Goal: Information Seeking & Learning: Learn about a topic

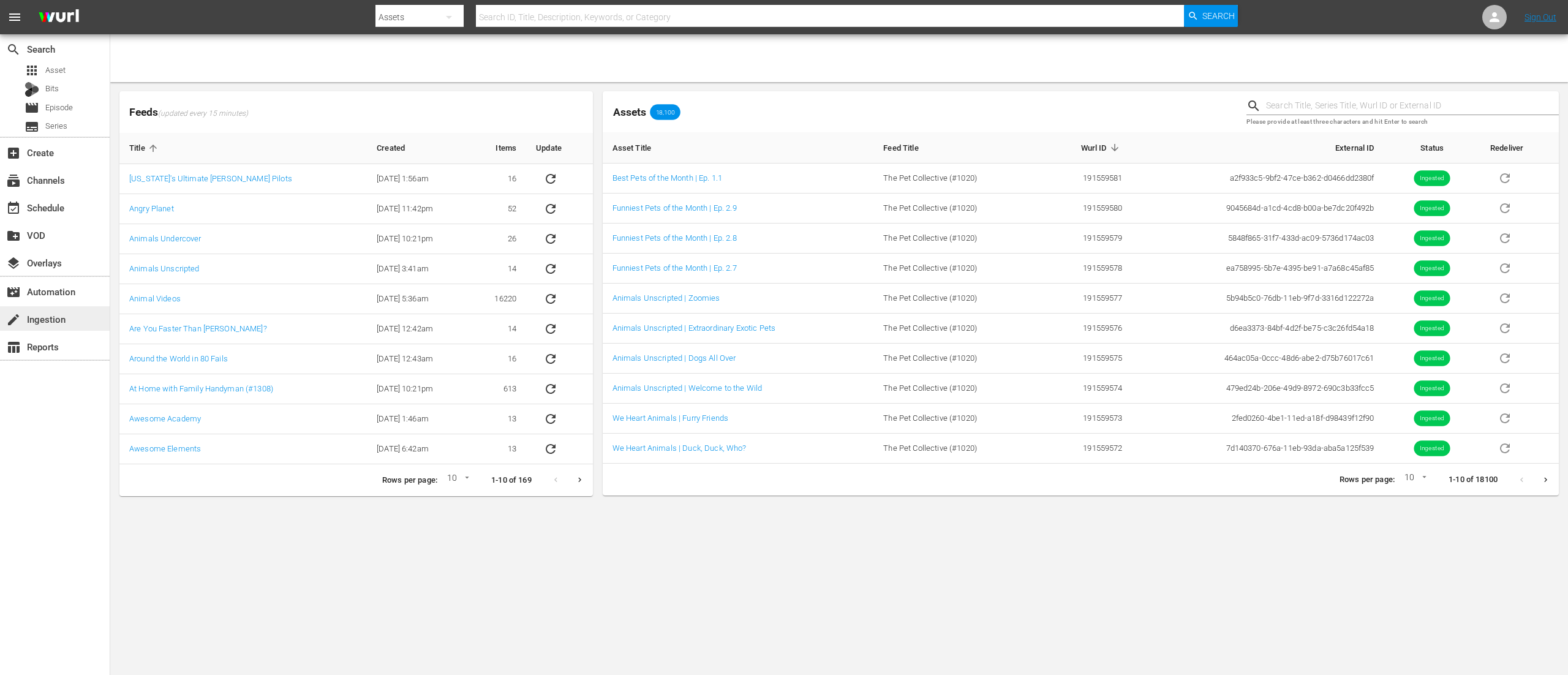
drag, startPoint x: 0, startPoint y: 0, endPoint x: 52, endPoint y: 318, distance: 322.2
click at [52, 318] on div "create Ingestion" at bounding box center [34, 317] width 69 height 11
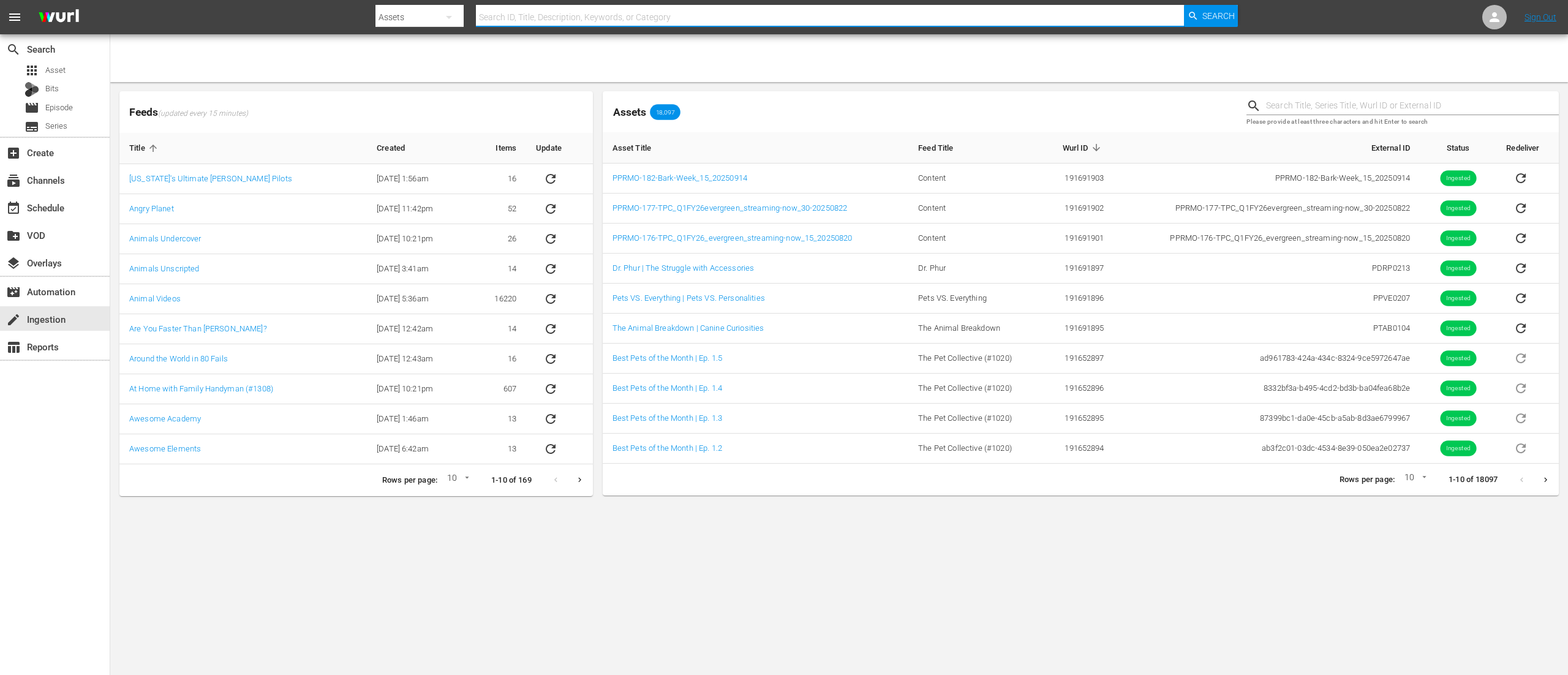
click at [747, 20] on input "text" at bounding box center [830, 17] width 708 height 30
type input "pprmo-17"
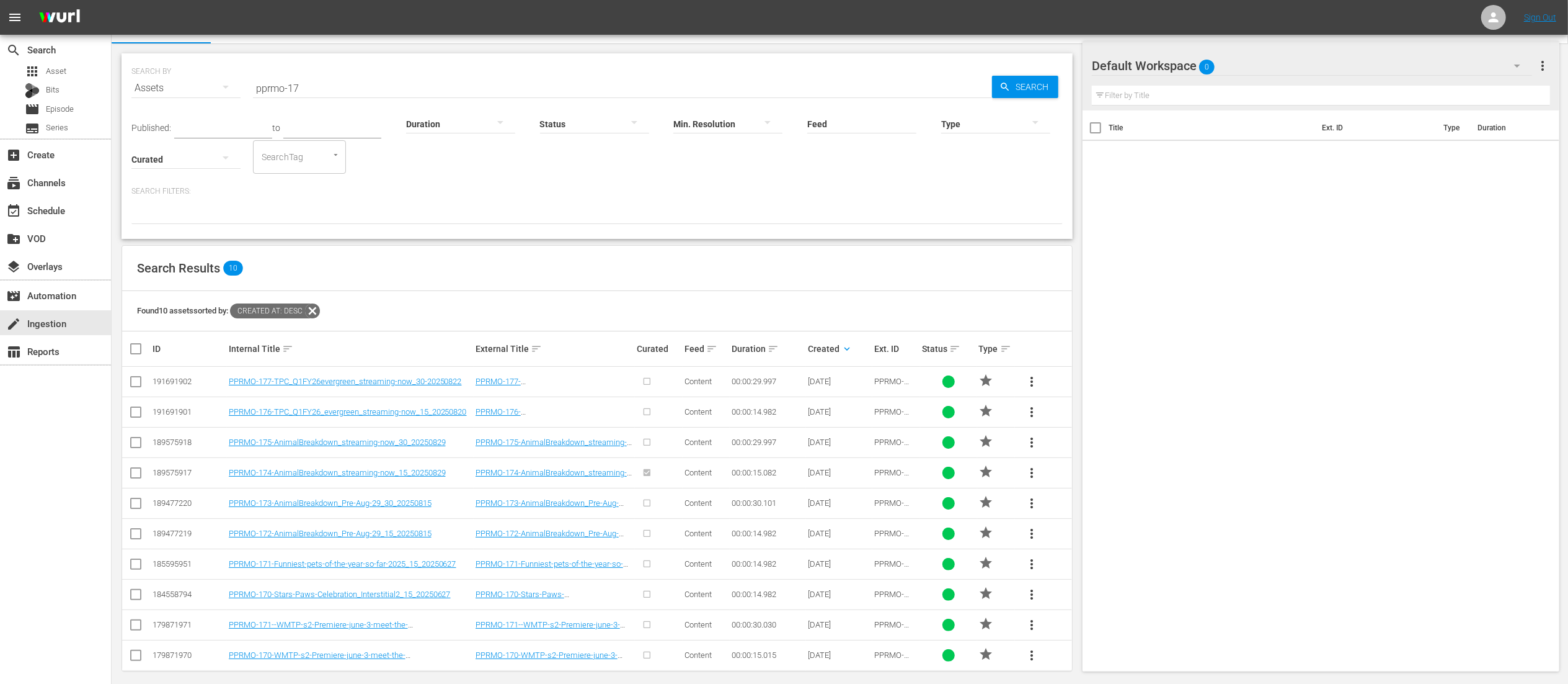
scroll to position [33, 0]
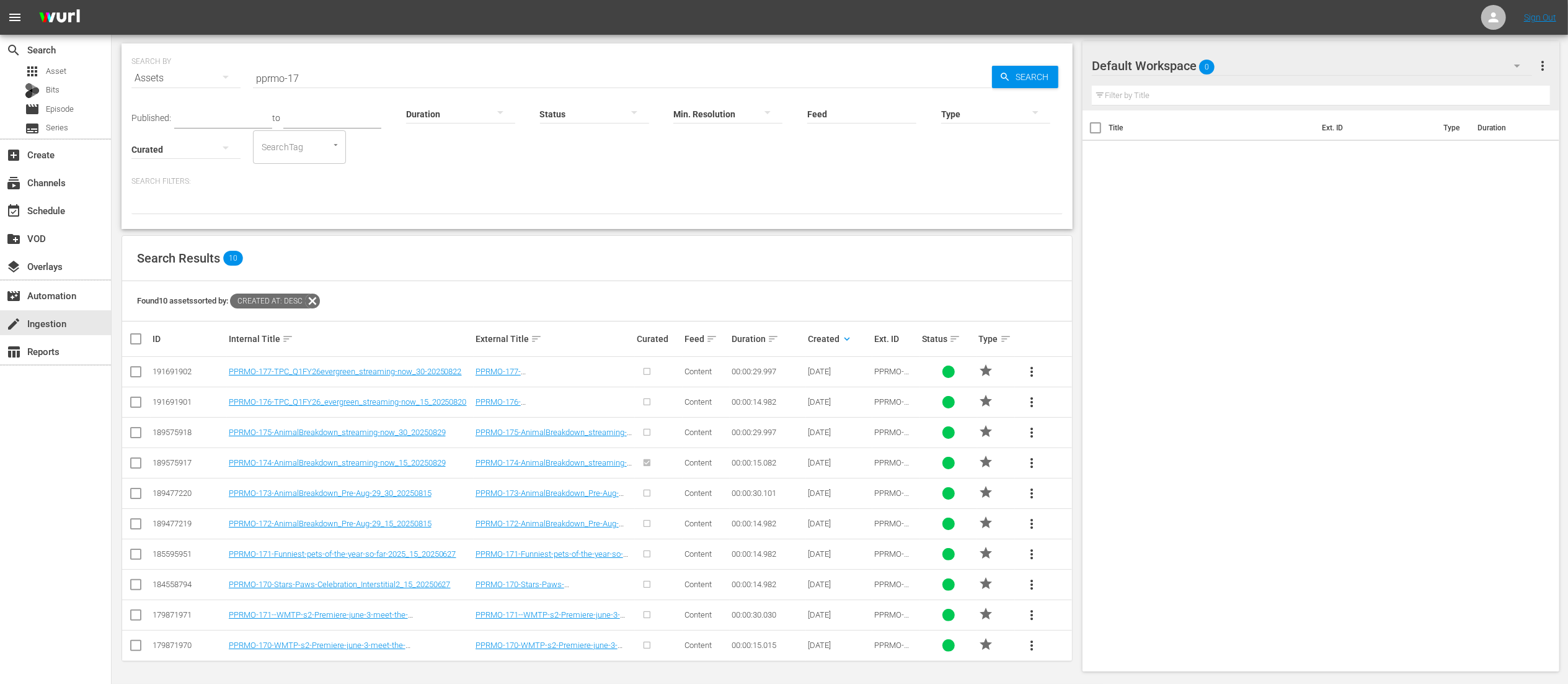
click at [320, 299] on icon at bounding box center [312, 301] width 16 height 16
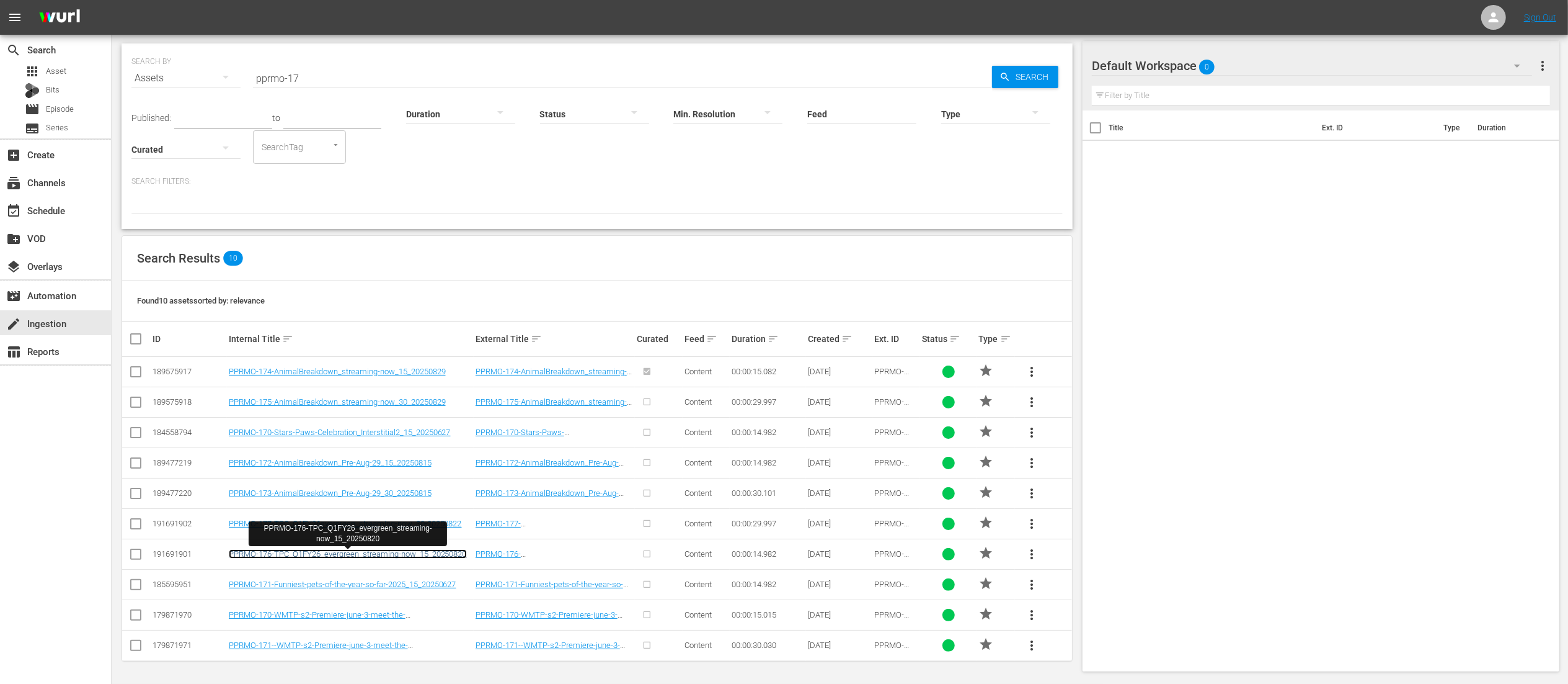
click at [319, 552] on link "PPRMO-176-TPC_Q1FY26_evergreen_streaming-now_15_20250820" at bounding box center [347, 554] width 238 height 10
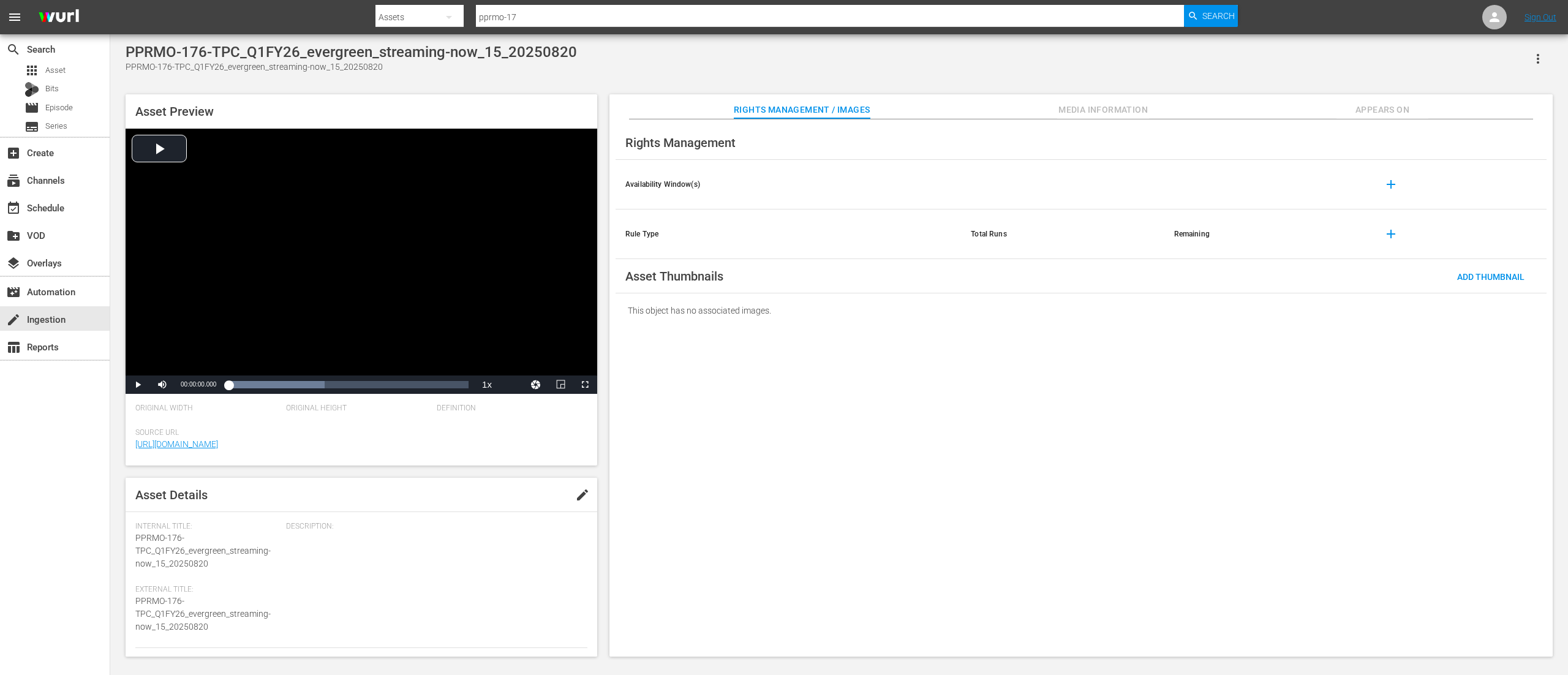
click at [1105, 101] on button "Media Information" at bounding box center [1104, 106] width 92 height 24
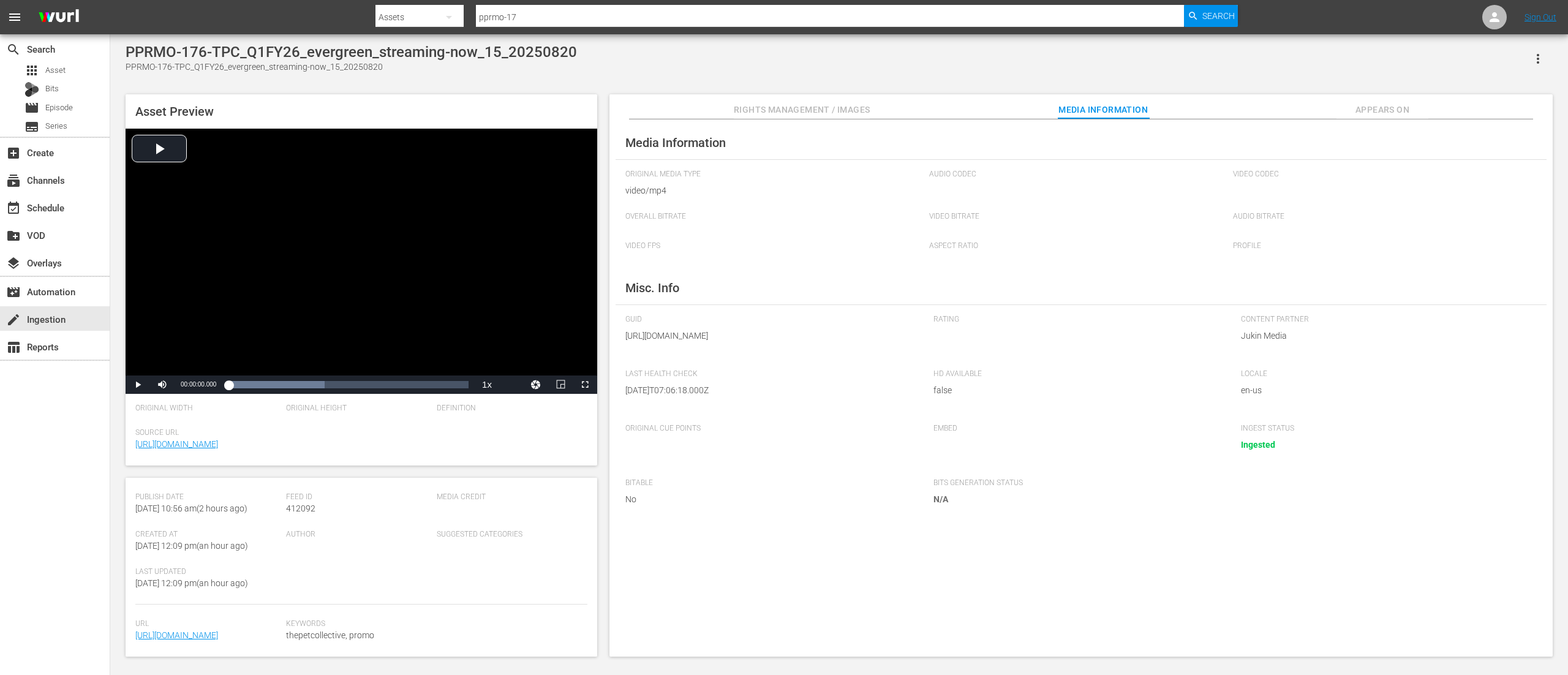
scroll to position [245, 0]
click at [138, 384] on span "Video Player" at bounding box center [138, 384] width 0 height 0
click at [460, 386] on div "00:00:14.408" at bounding box center [460, 384] width 1 height 12
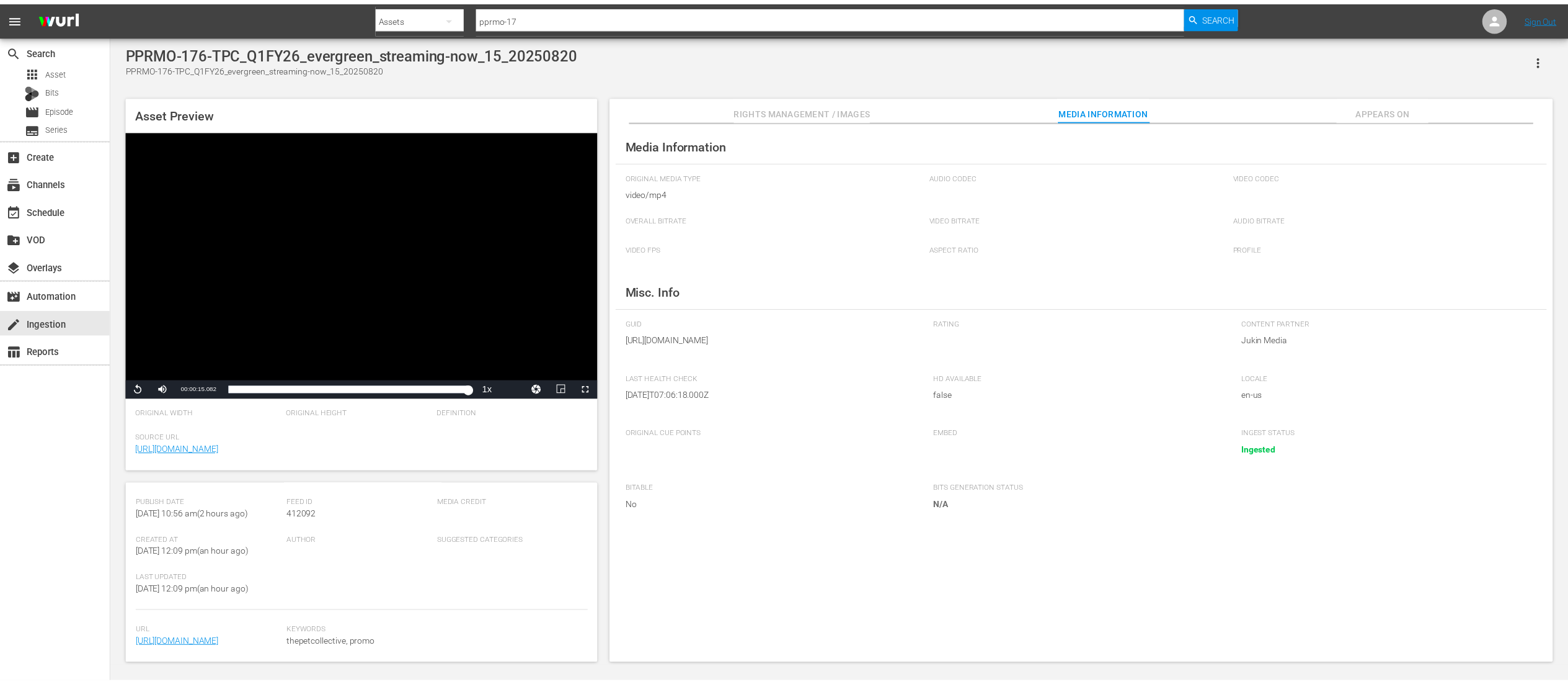
scroll to position [1, 0]
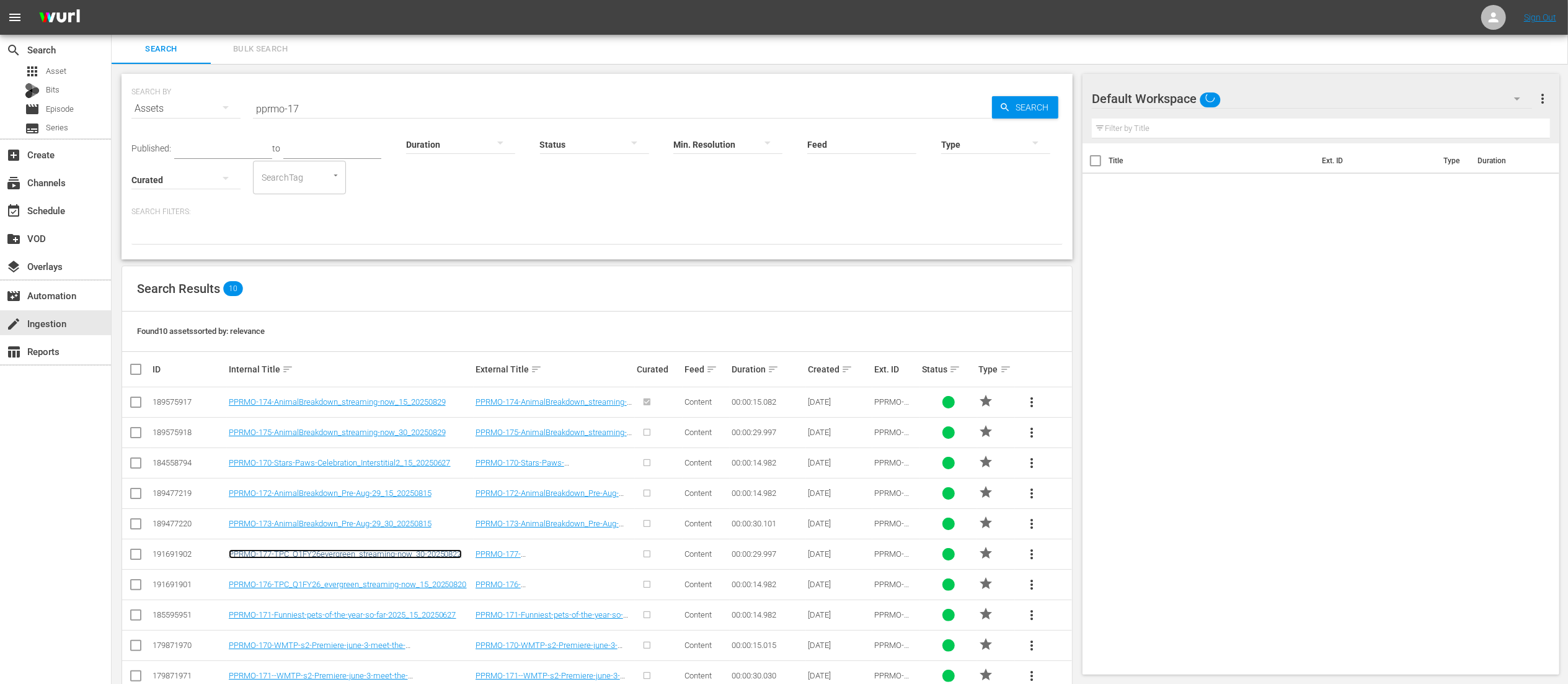
click at [319, 557] on link "PPRMO-177-TPC_Q1FY26evergreen_streaming-now_30-20250822" at bounding box center [345, 554] width 233 height 10
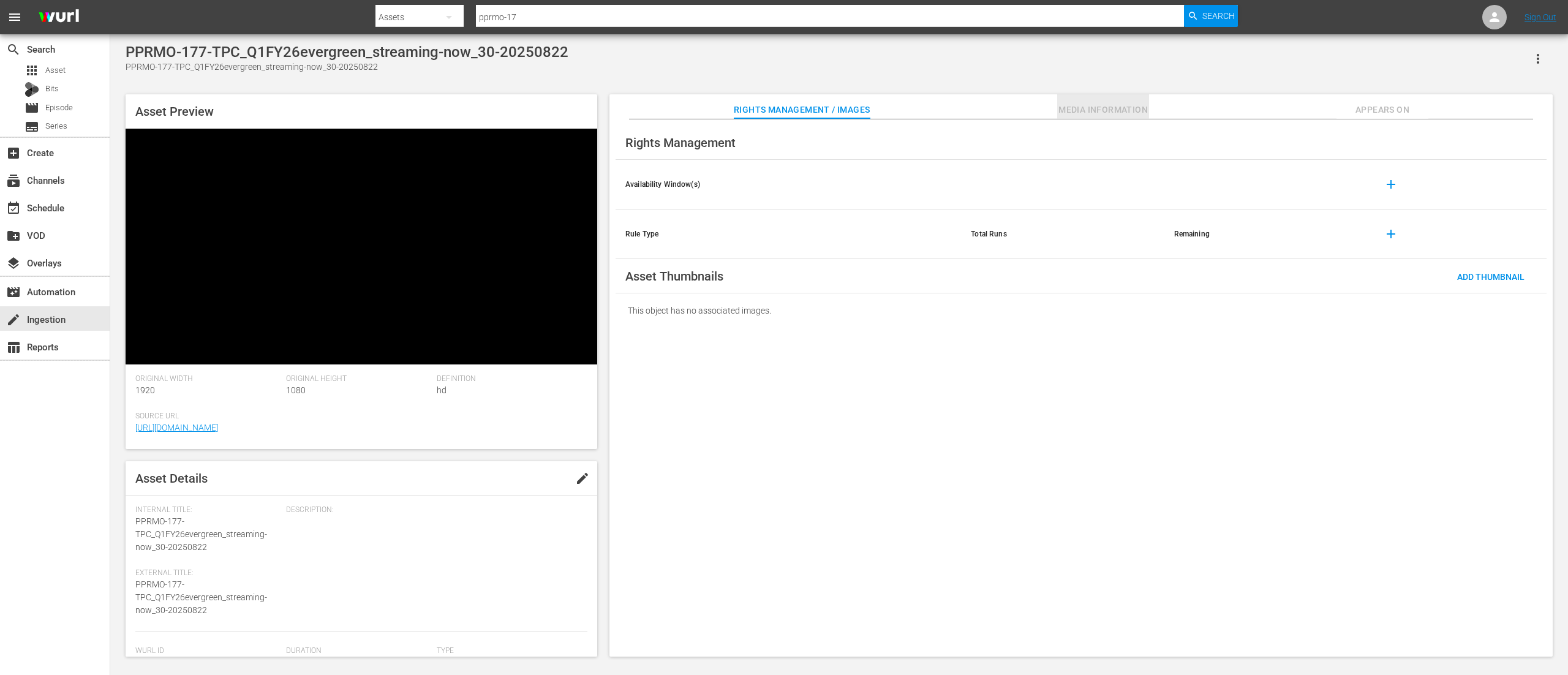
click at [1097, 115] on span "Media Information" at bounding box center [1104, 110] width 92 height 16
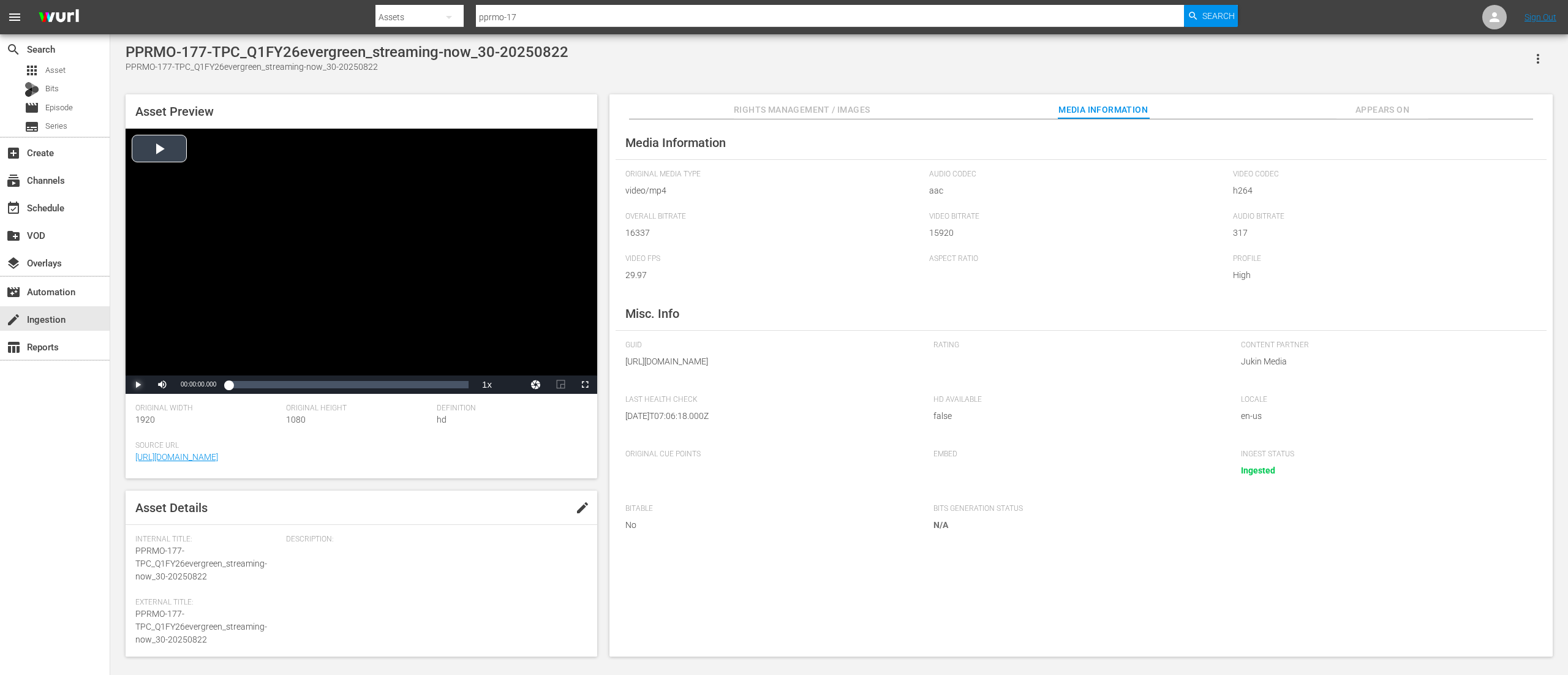
click at [138, 384] on span "Video Player" at bounding box center [138, 384] width 0 height 0
click at [290, 387] on div "Loaded : 19.91% 00:00:07.595 00:00:00.357" at bounding box center [348, 384] width 240 height 12
click at [447, 387] on div "00:00:27.318" at bounding box center [447, 384] width 1 height 12
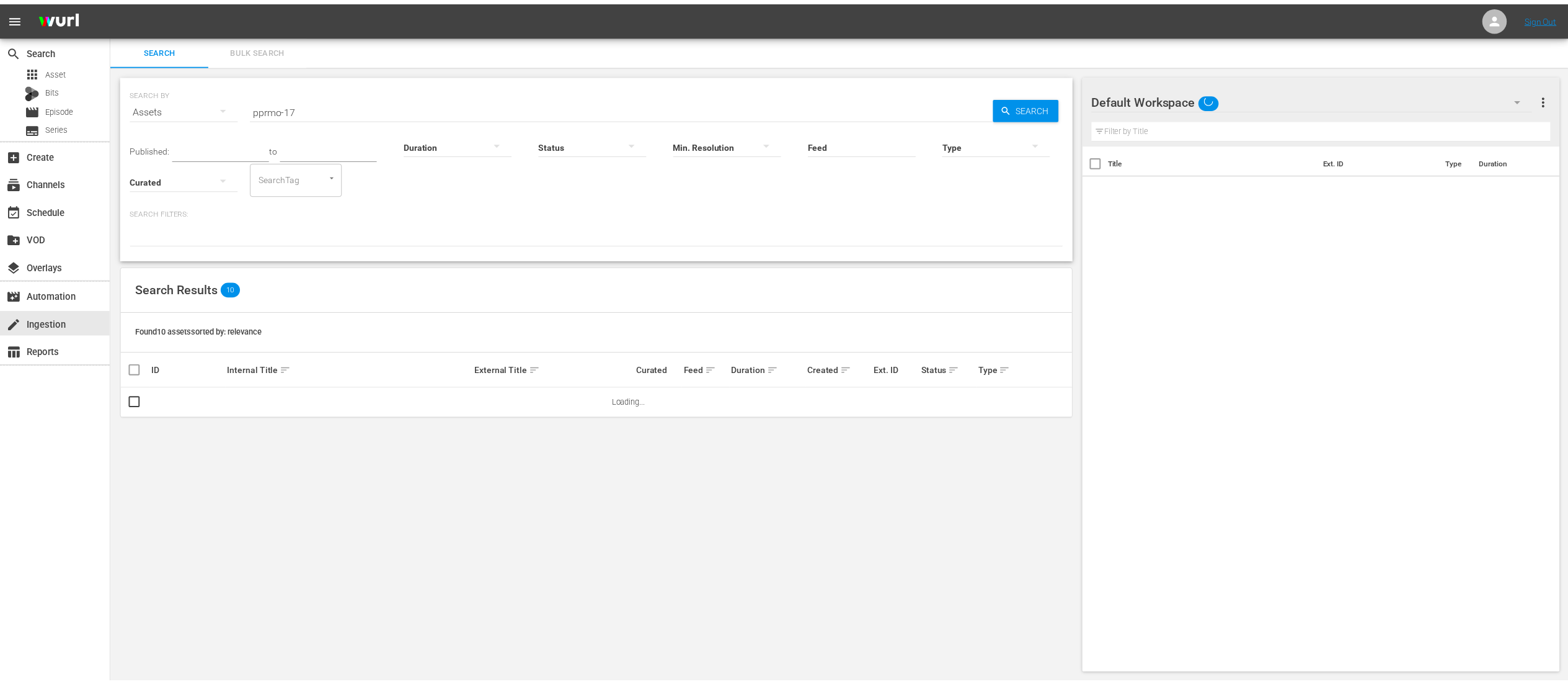
scroll to position [1, 0]
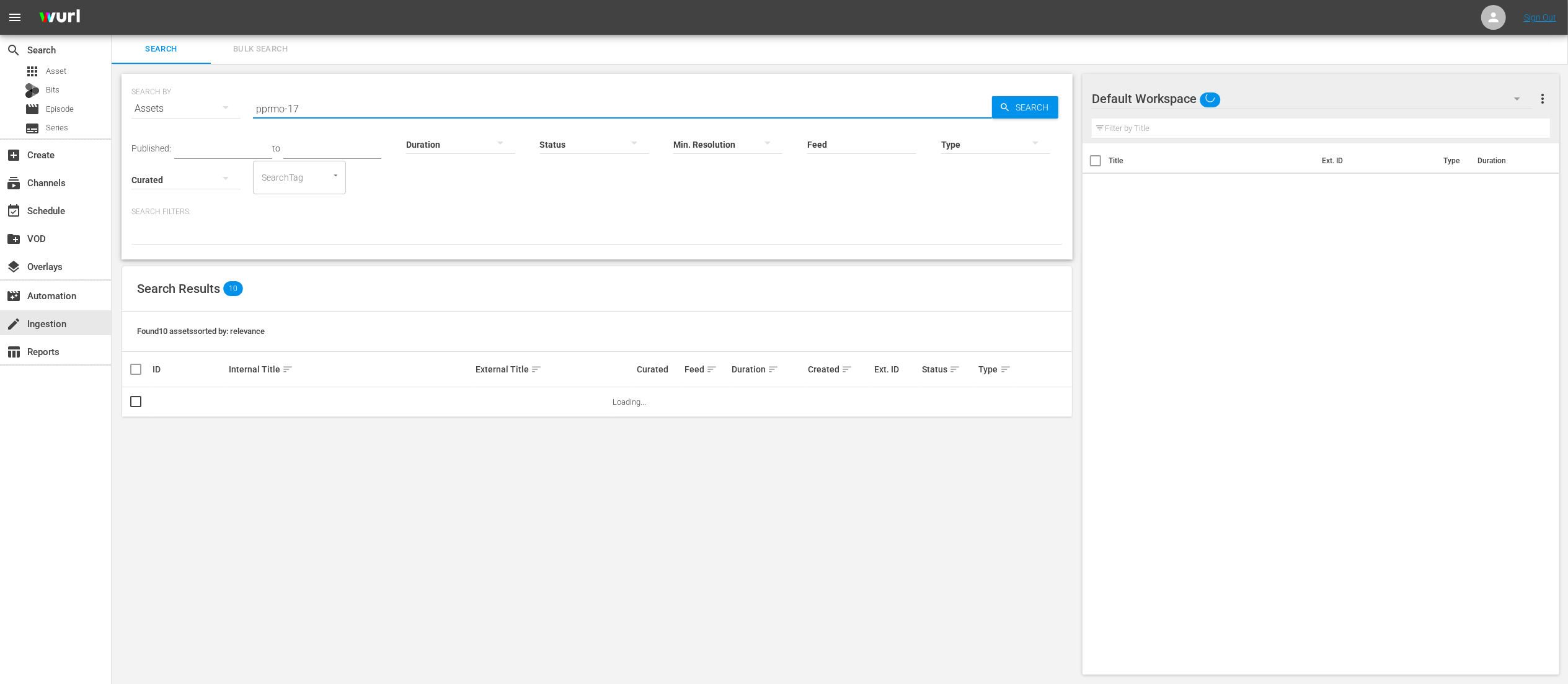
click at [305, 97] on input "pprmo-17" at bounding box center [623, 108] width 739 height 30
type input "pprmo-18"
click at [313, 403] on link "PPRMO-182-Bark-Week_15_20250914" at bounding box center [295, 402] width 134 height 10
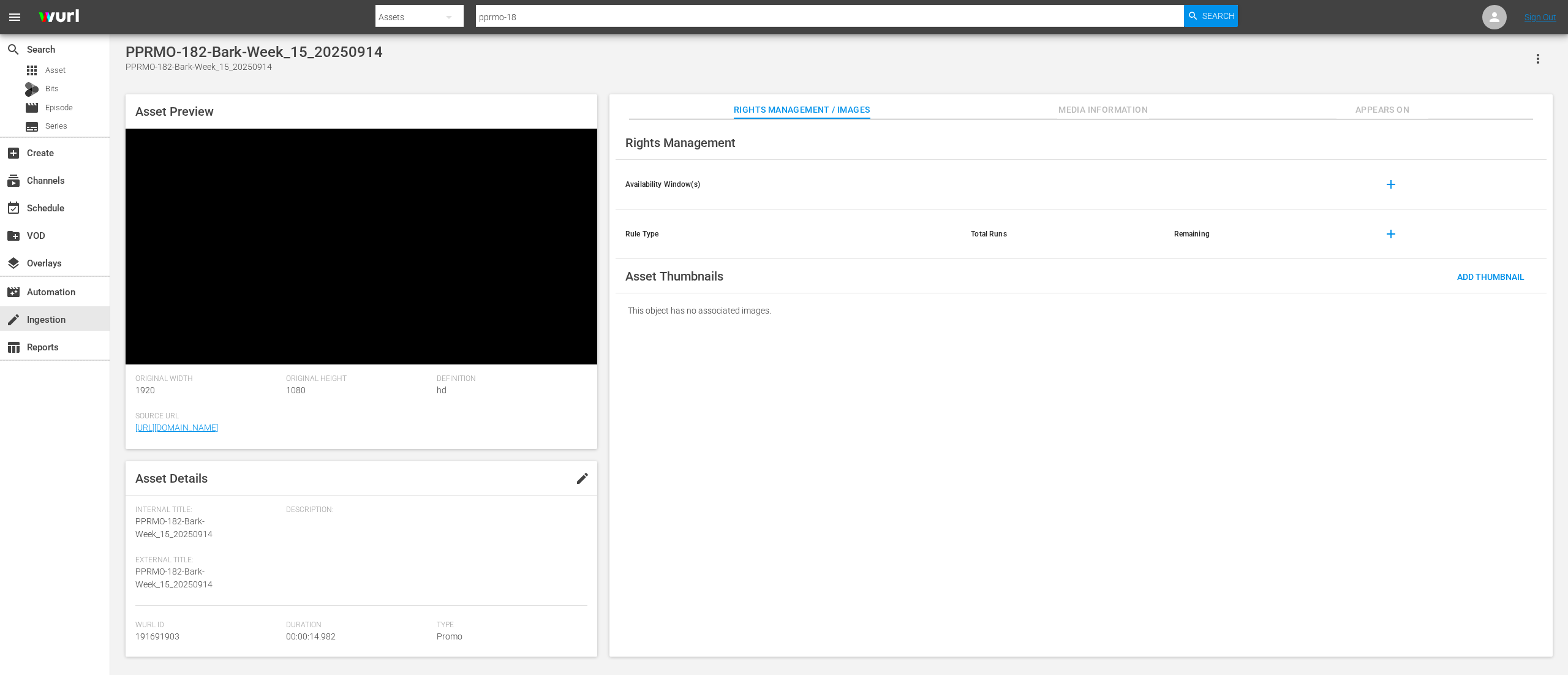
click at [1130, 108] on span "Media Information" at bounding box center [1104, 110] width 92 height 16
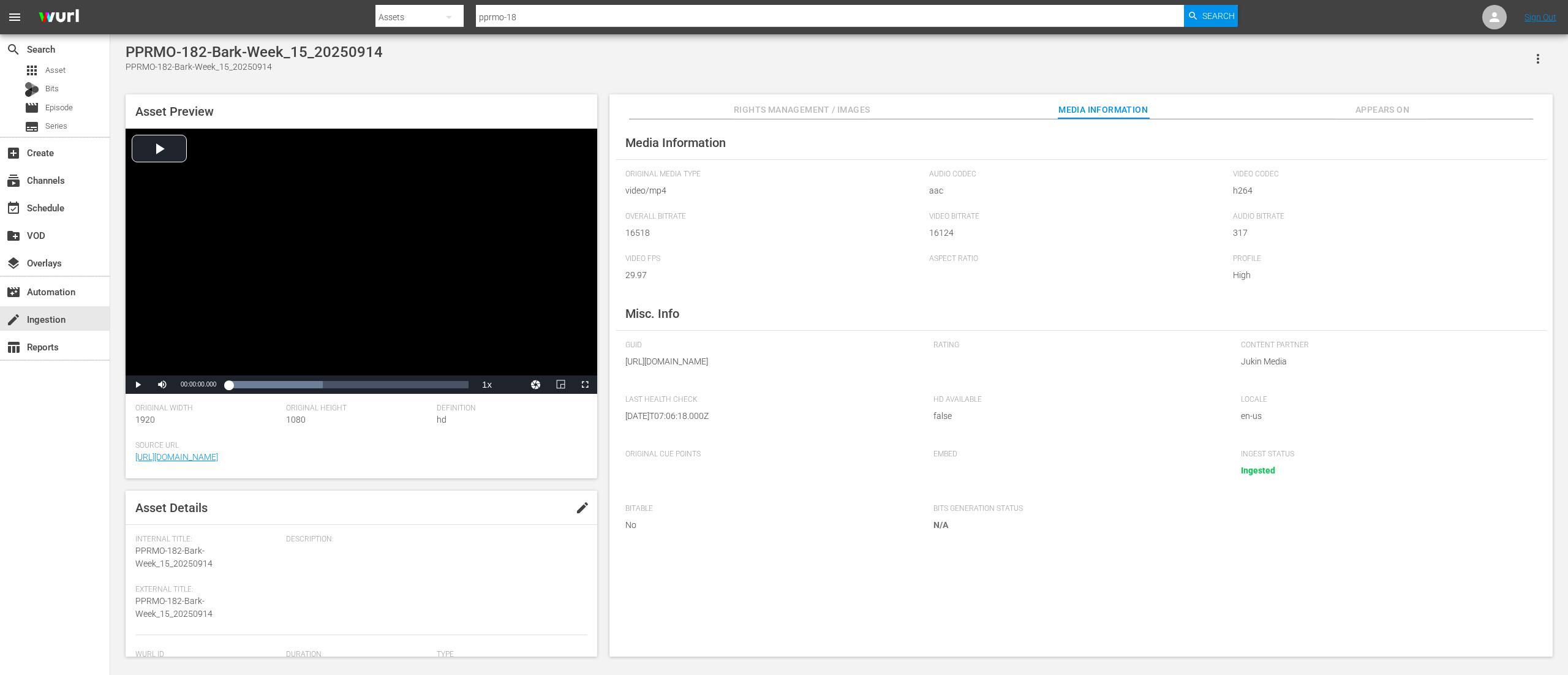
scroll to position [245, 0]
click at [138, 384] on span "Video Player" at bounding box center [138, 384] width 0 height 0
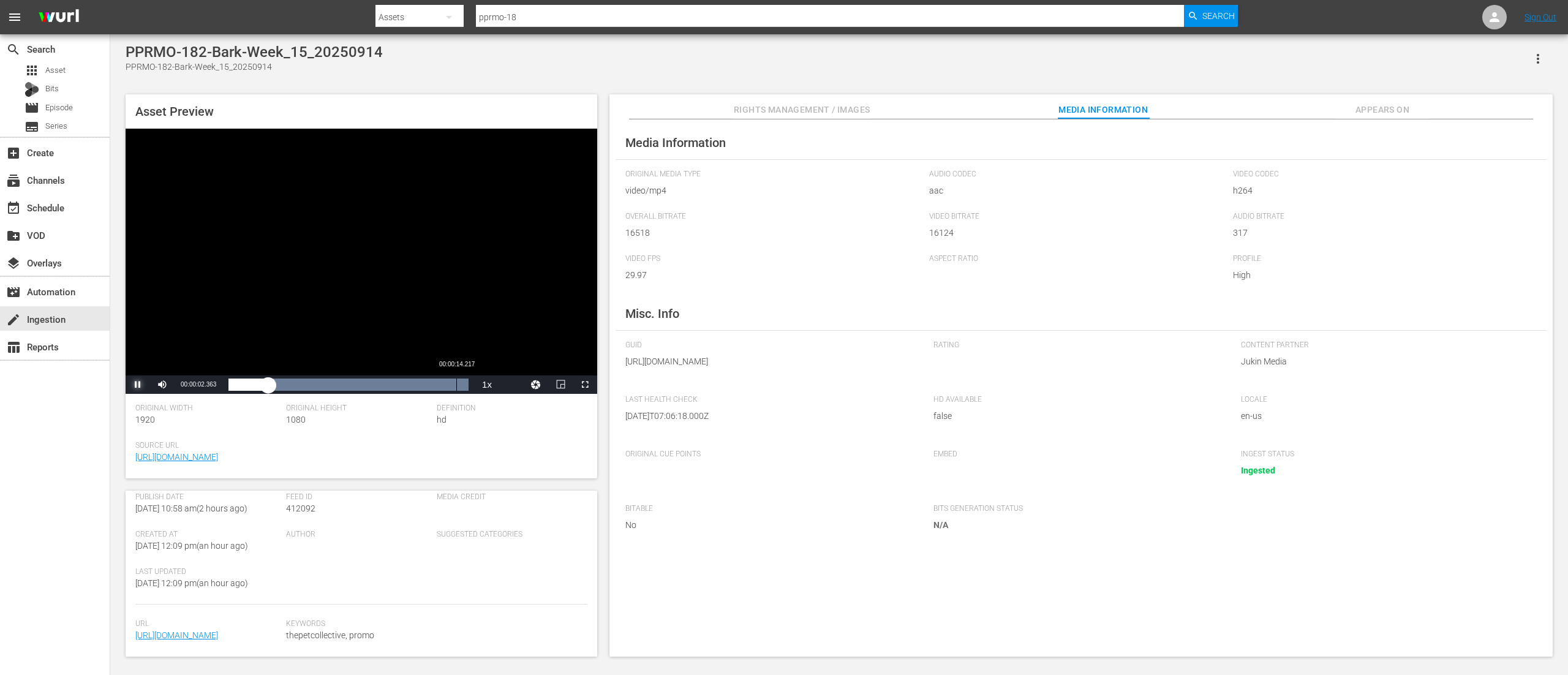
click at [456, 384] on div "00:00:14.217" at bounding box center [456, 384] width 1 height 12
click at [546, 14] on input "pprmo-18" at bounding box center [830, 17] width 708 height 30
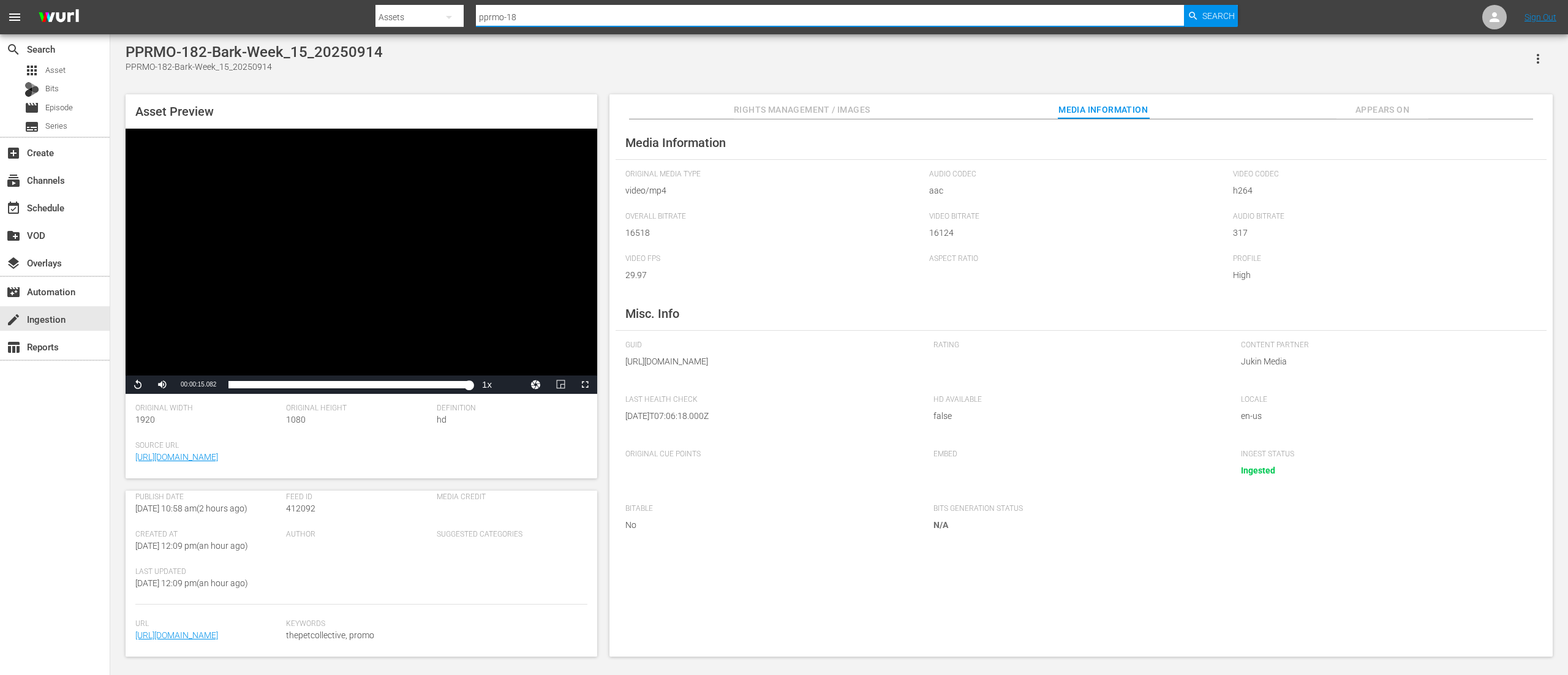
click at [546, 14] on input "pprmo-18" at bounding box center [830, 17] width 708 height 30
click at [548, 14] on input "pprmo-18" at bounding box center [830, 17] width 708 height 30
type input "ppve02"
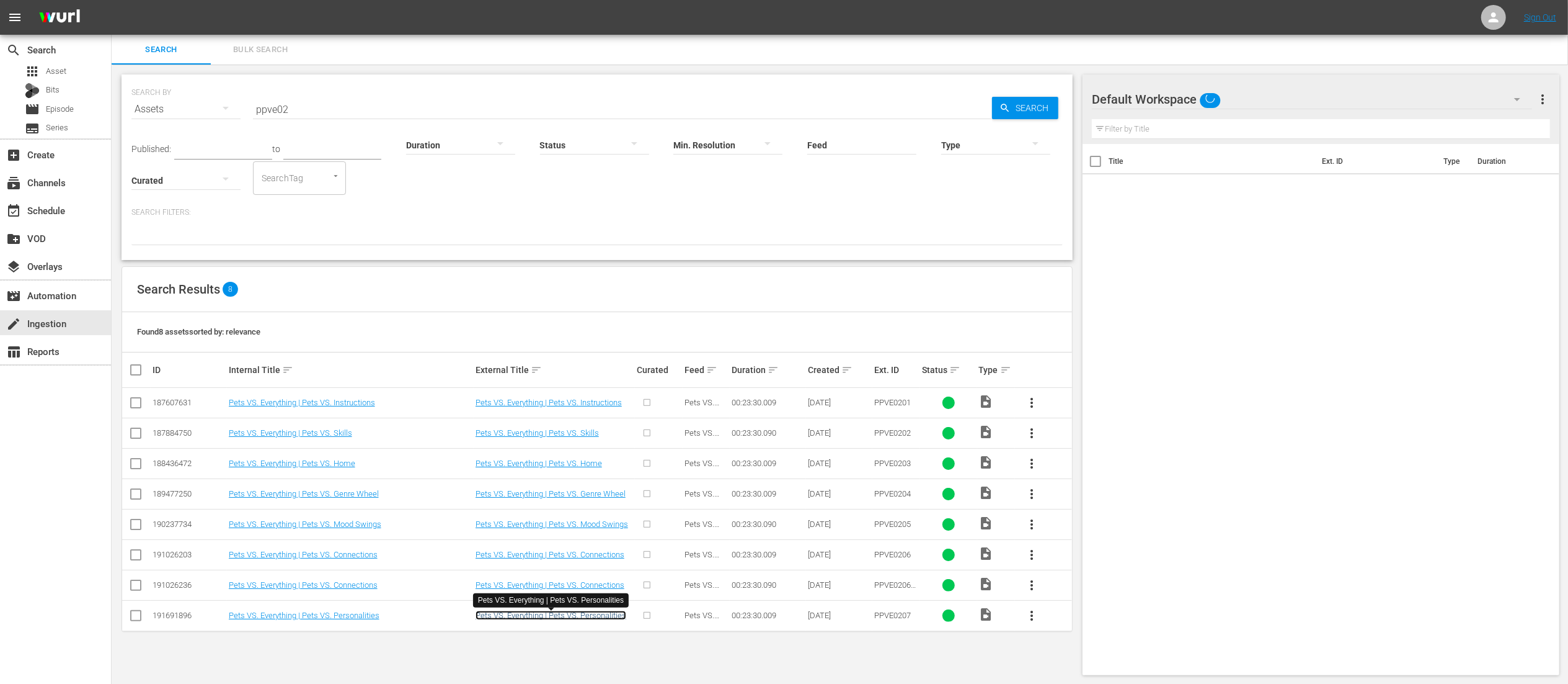
click at [541, 615] on link "Pets VS. Everything | Pets VS. Personalities" at bounding box center [551, 615] width 150 height 10
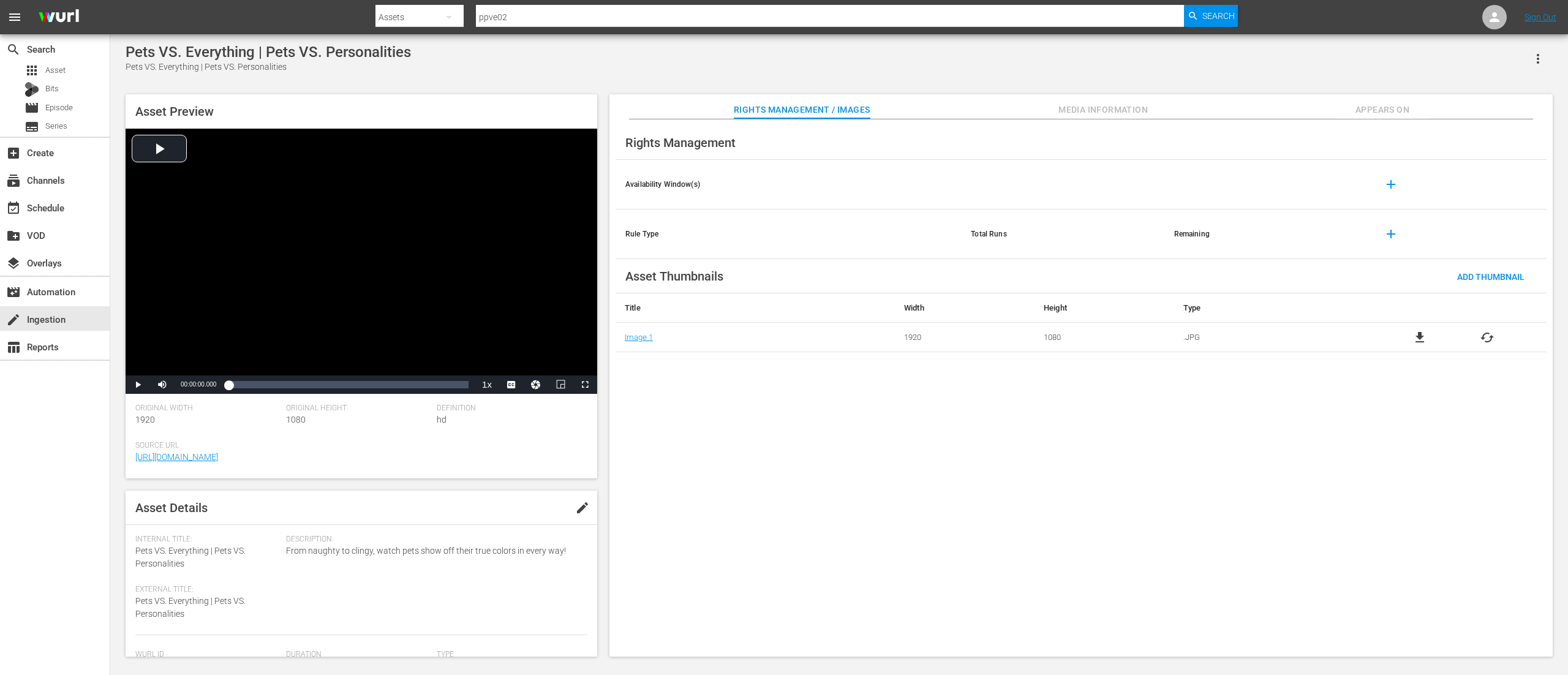
click at [1094, 114] on span "Media Information" at bounding box center [1104, 110] width 92 height 16
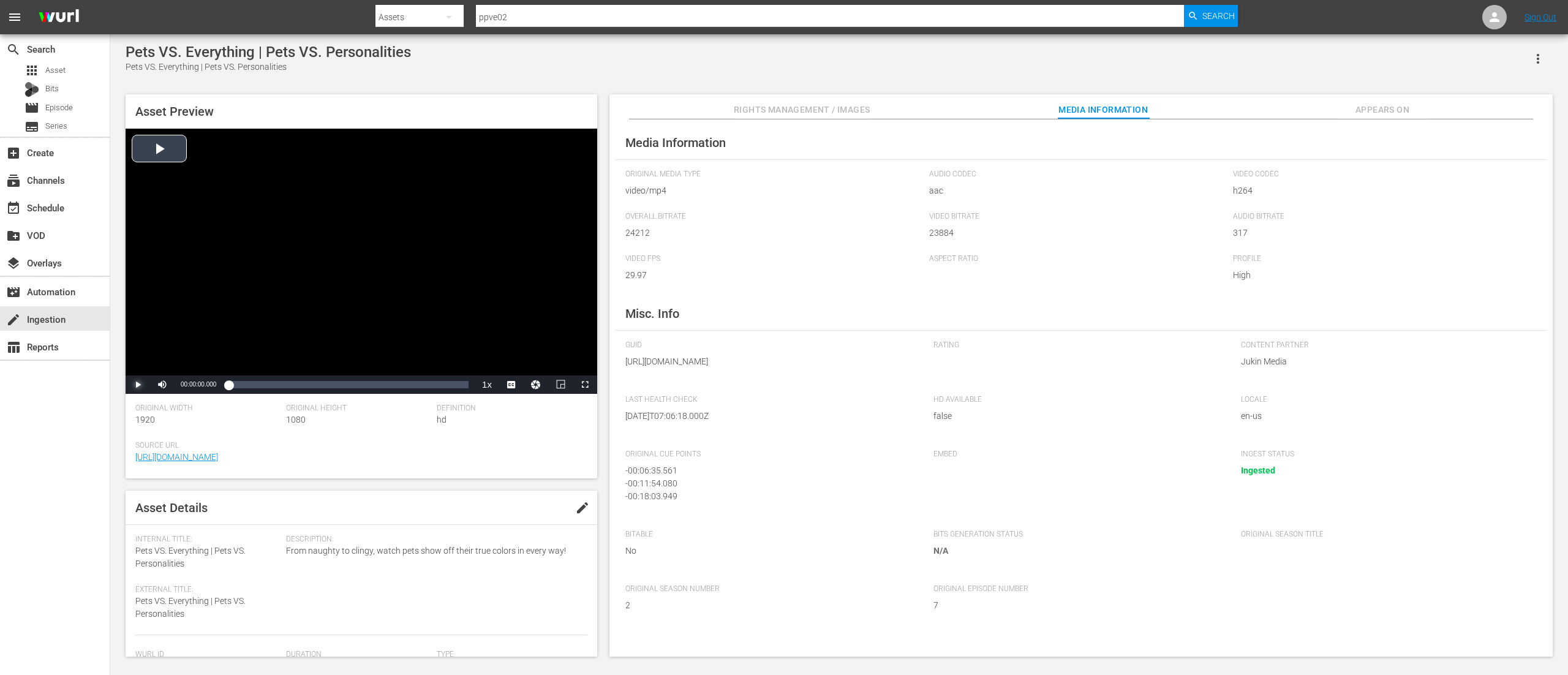
click at [138, 384] on span "Video Player" at bounding box center [138, 384] width 0 height 0
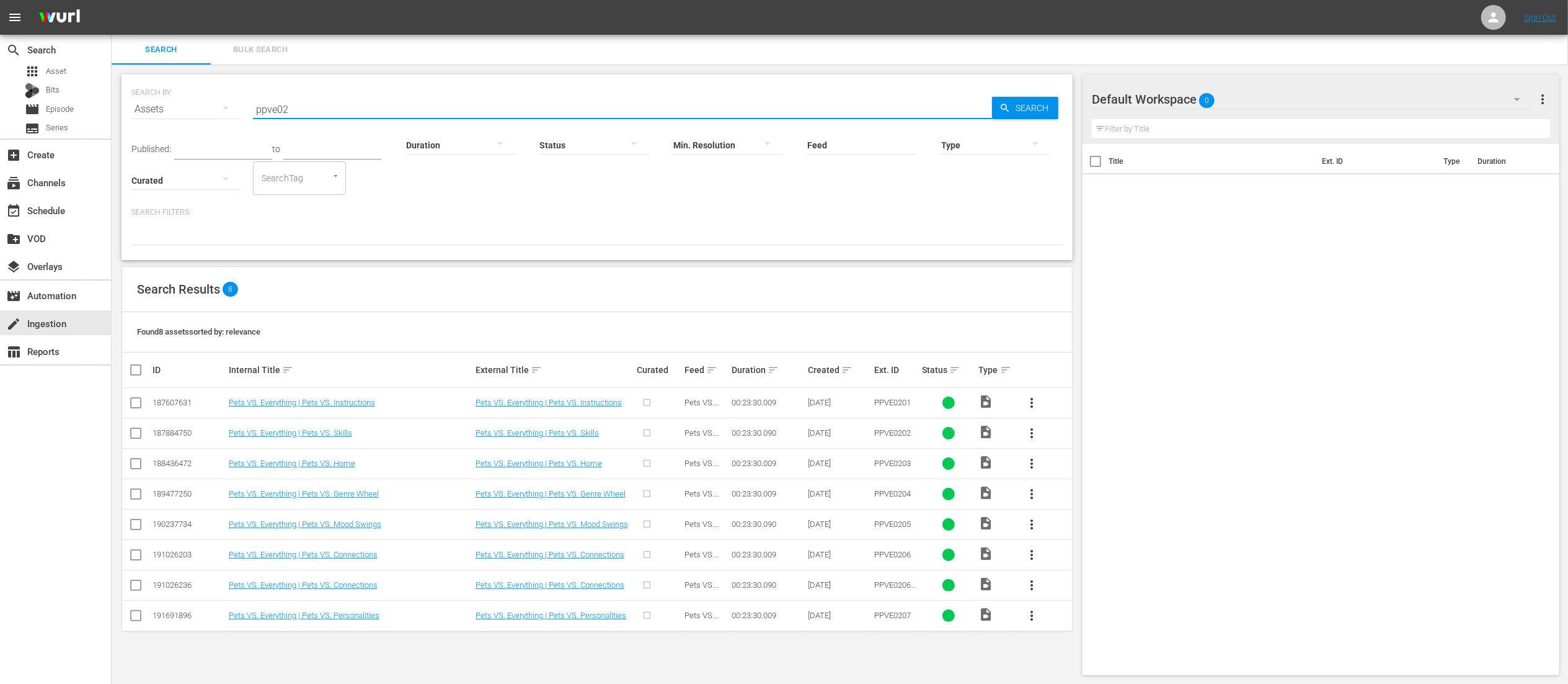
click at [422, 96] on input "ppve02" at bounding box center [623, 109] width 739 height 30
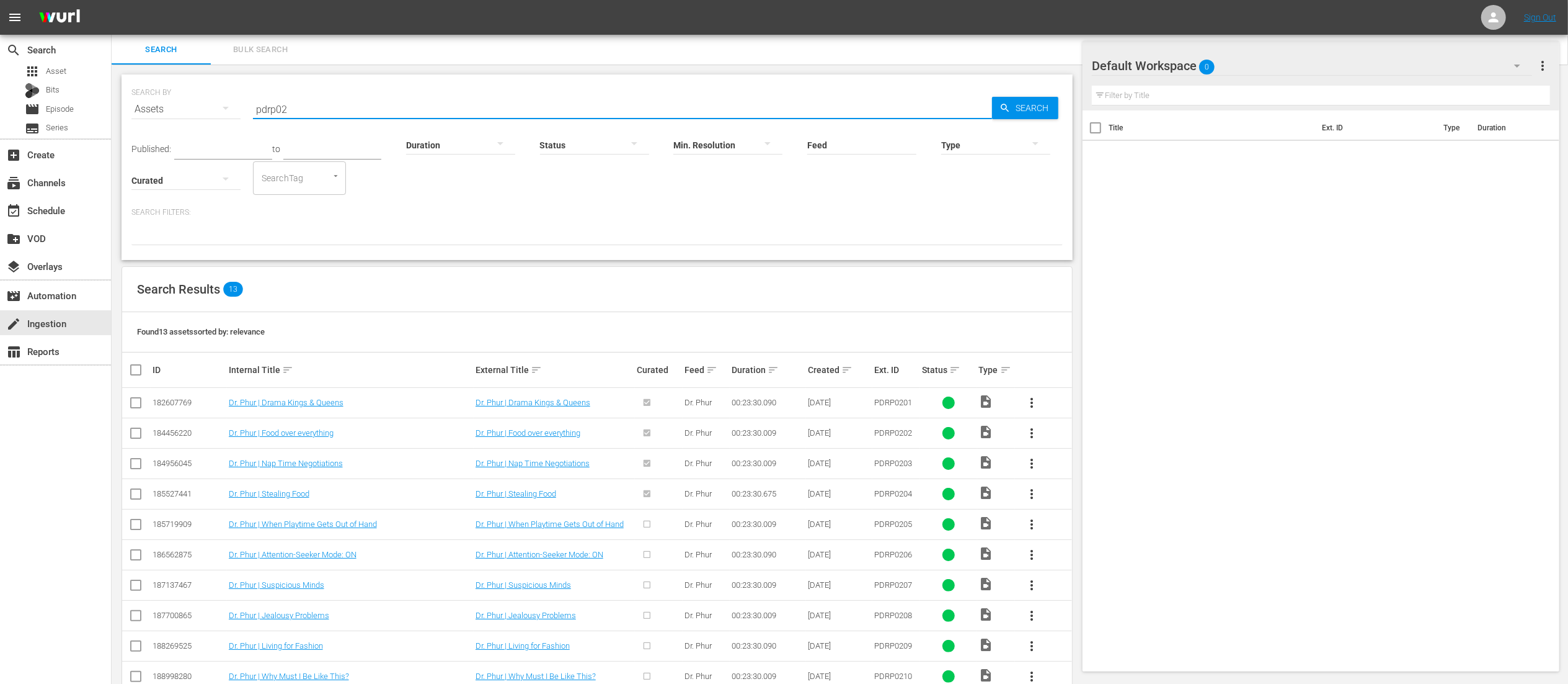
scroll to position [124, 0]
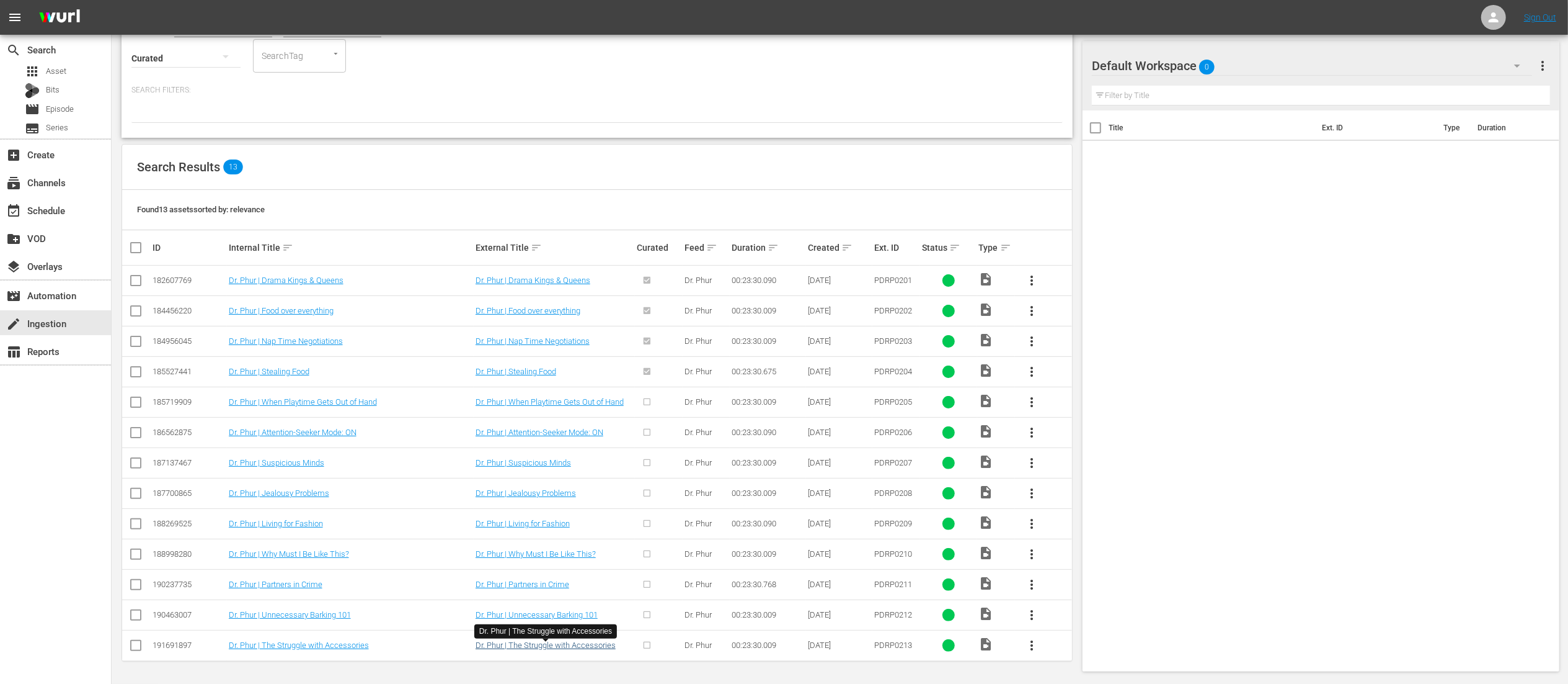
type input "pdrp02"
click at [566, 647] on link "Dr. Phur | The Struggle with Accessories" at bounding box center [545, 645] width 140 height 10
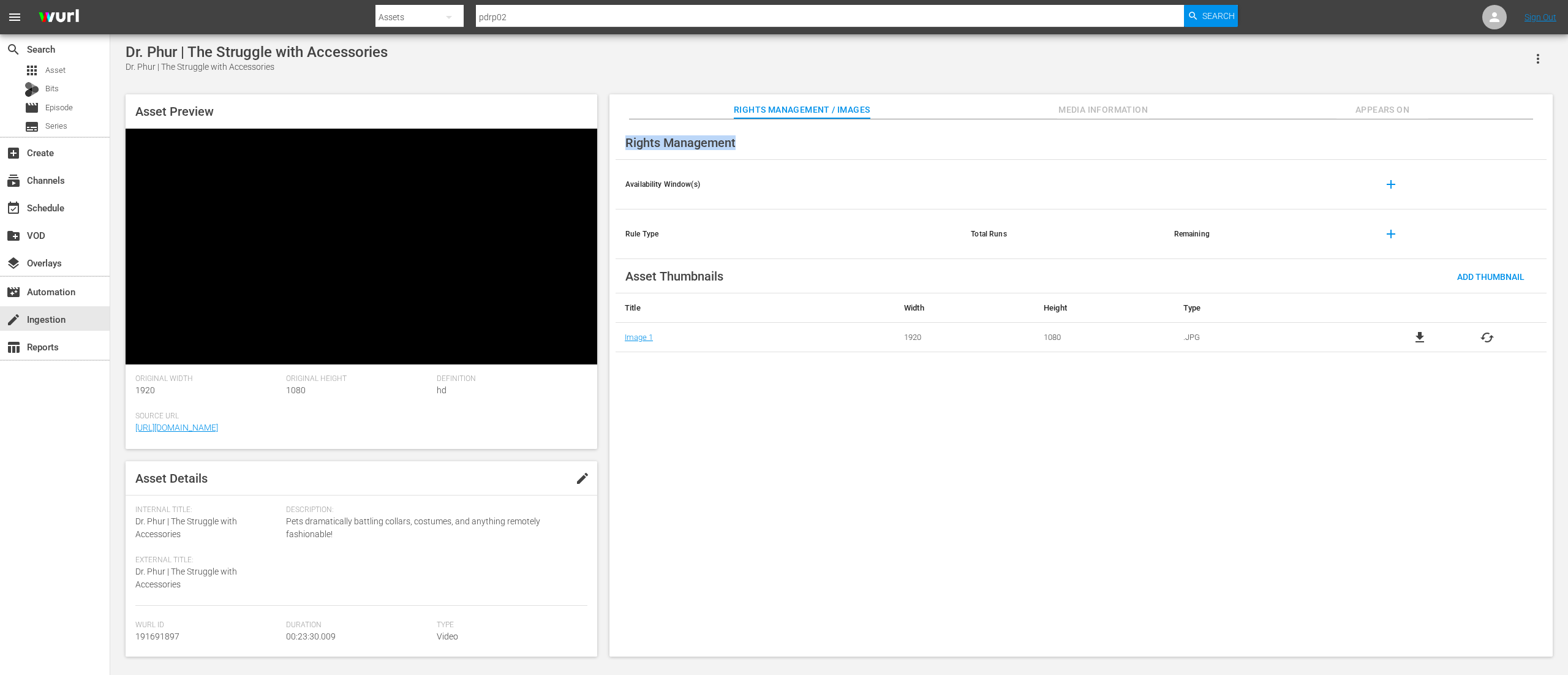
click at [1096, 120] on div "Rights Management / Images Media Information Appears On Rights Management Avail…" at bounding box center [1081, 375] width 943 height 562
click at [1095, 114] on span "Media Information" at bounding box center [1104, 110] width 92 height 16
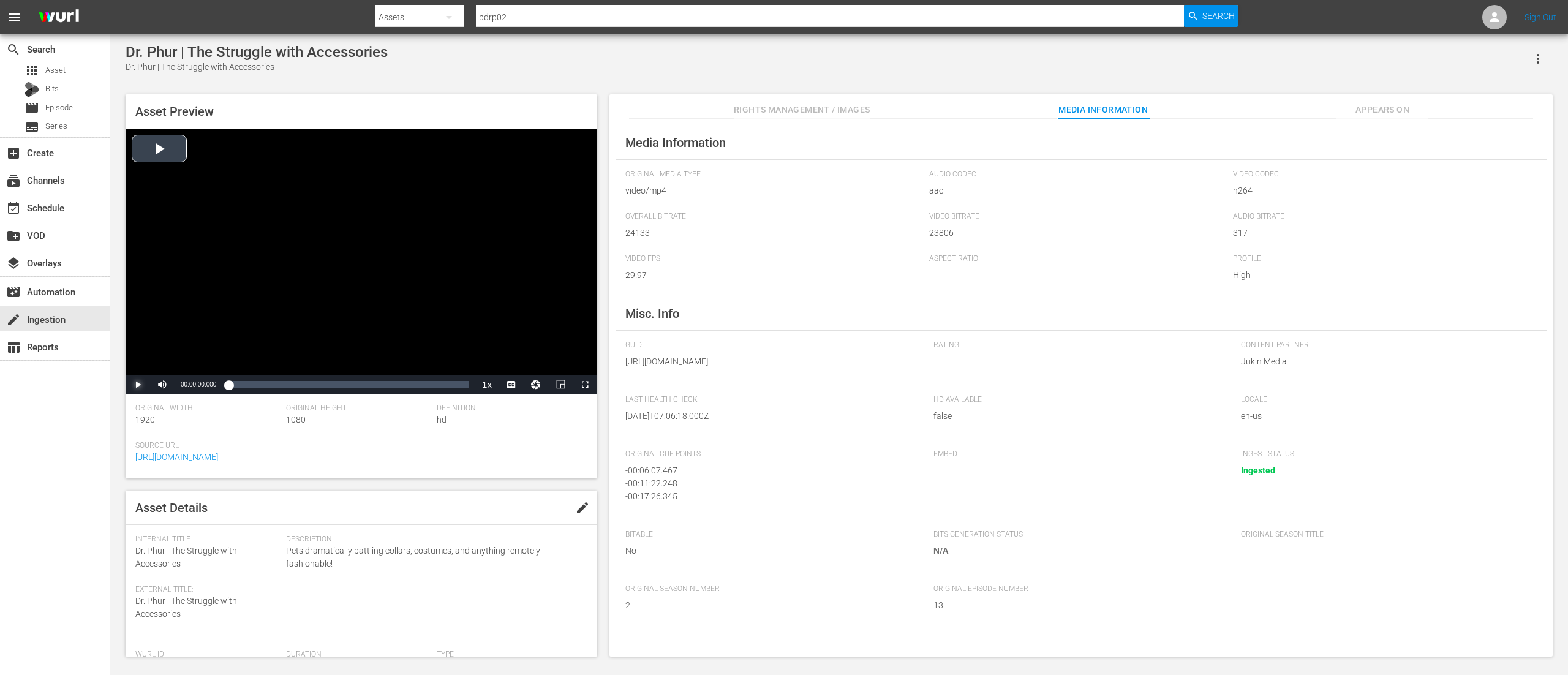
click at [138, 384] on span "Video Player" at bounding box center [138, 384] width 0 height 0
click at [466, 387] on div "00:23:12.024" at bounding box center [466, 384] width 1 height 12
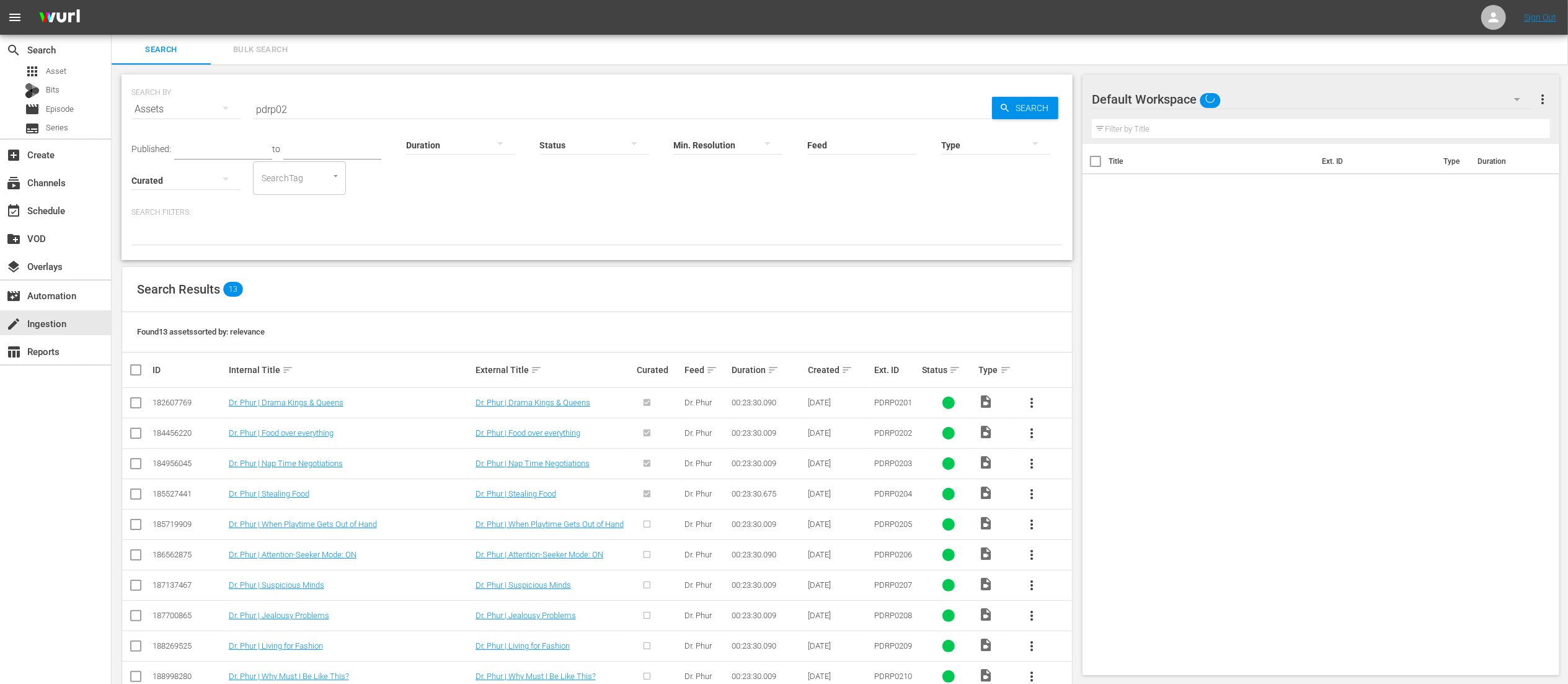
click at [400, 104] on input "pdrp02" at bounding box center [623, 109] width 739 height 30
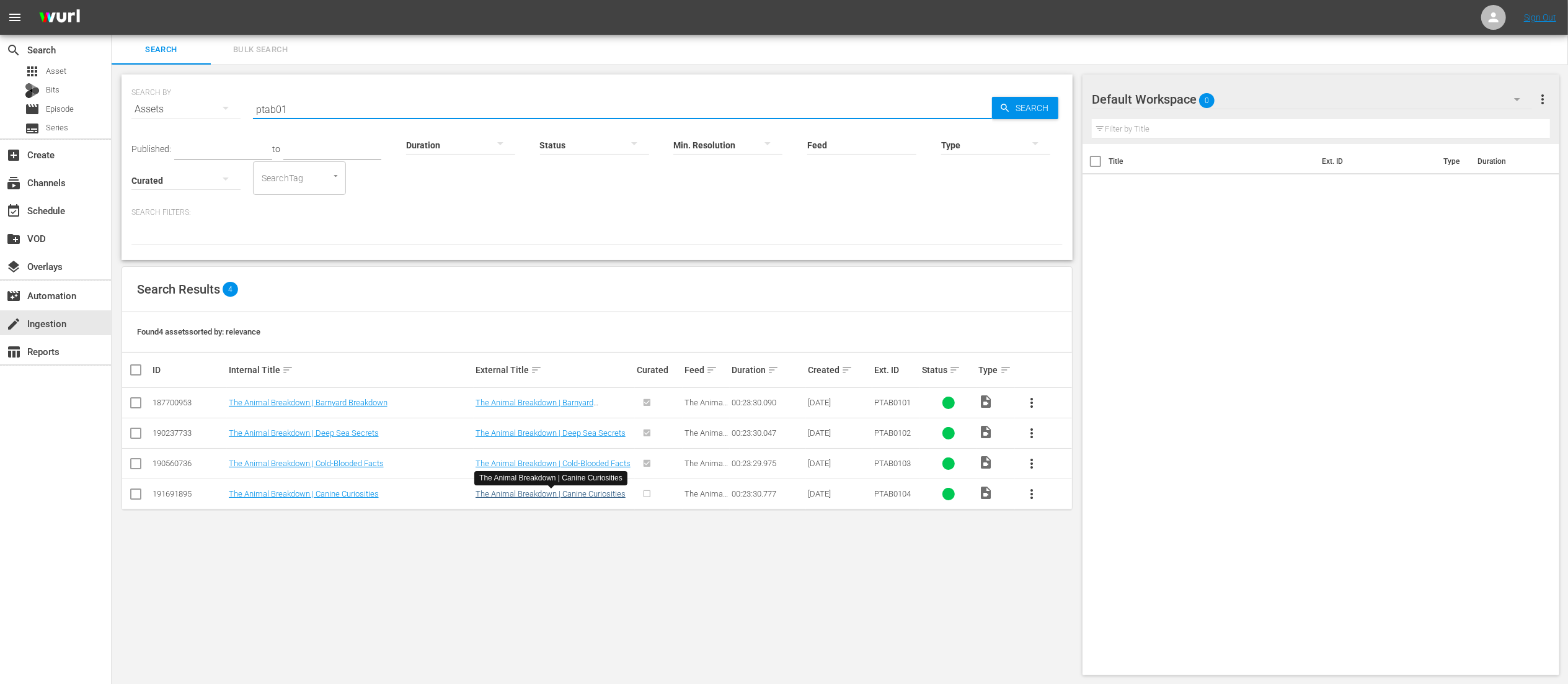
type input "ptab01"
click at [541, 492] on link "The Animal Breakdown | Canine Curiosities" at bounding box center [551, 493] width 150 height 10
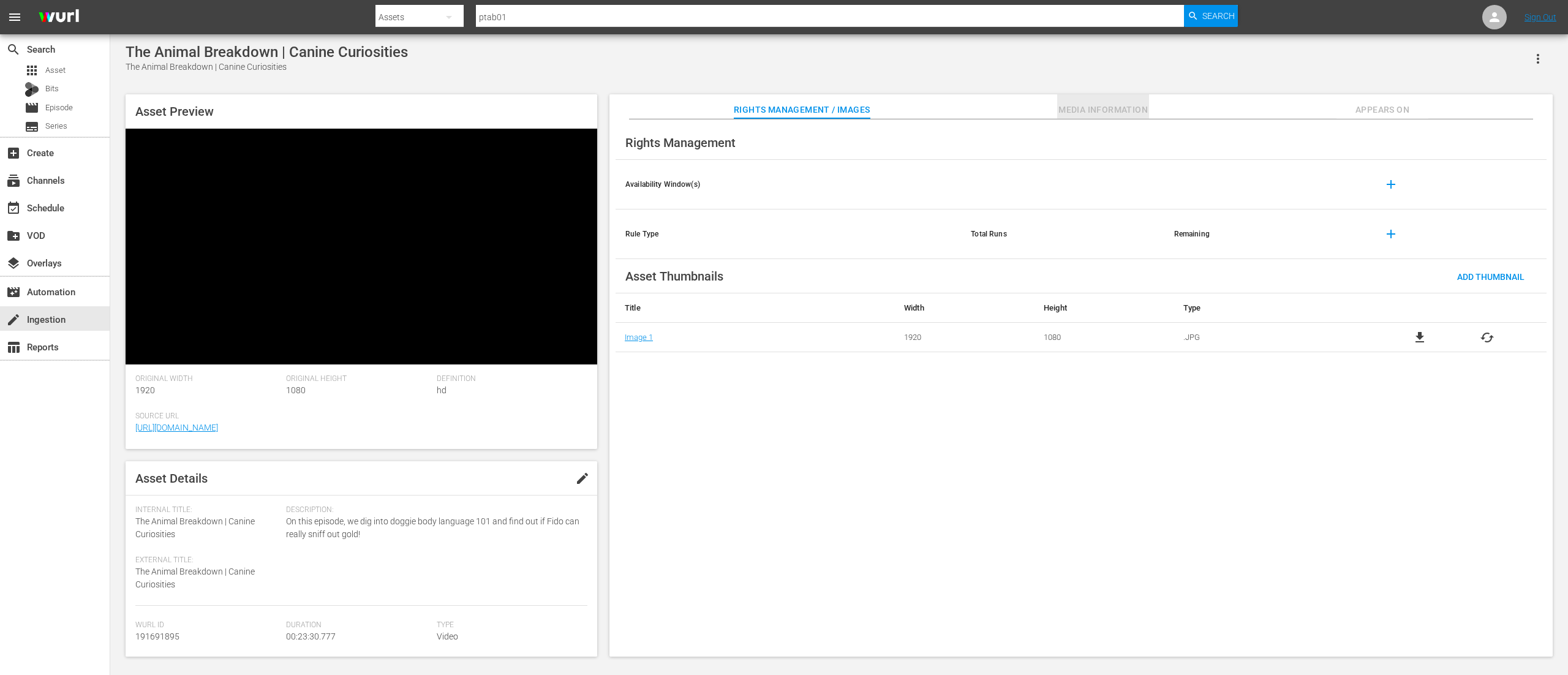
click at [1113, 105] on span "Media Information" at bounding box center [1104, 110] width 92 height 16
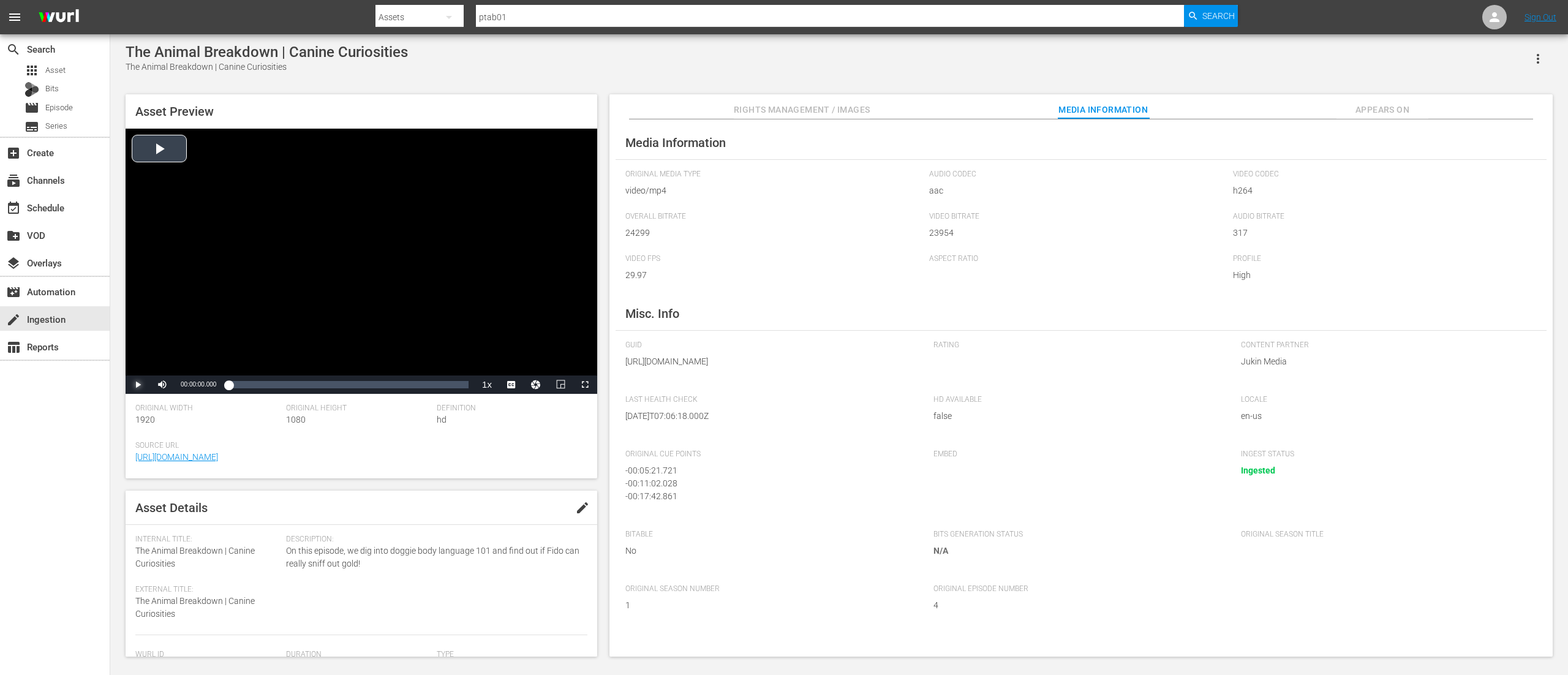
click at [138, 384] on span "Video Player" at bounding box center [138, 384] width 0 height 0
click at [460, 387] on div "Loaded : 0.00% 00:22:43.991 00:00:30.699" at bounding box center [348, 384] width 240 height 12
click at [60, 66] on span "Asset" at bounding box center [55, 70] width 20 height 12
